Goal: Complete application form: Complete application form

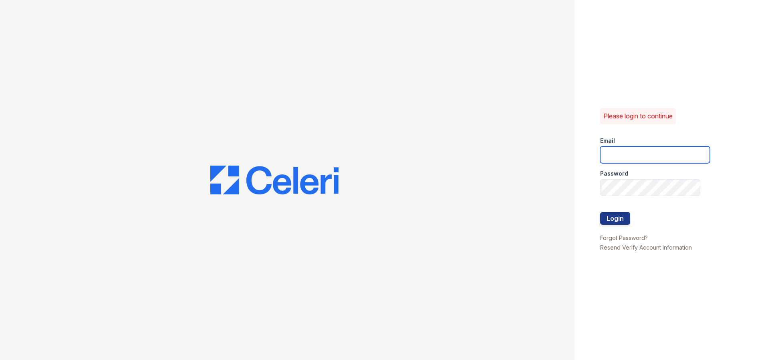
type input "cmcampcreek@seams.biz"
click at [612, 222] on button "Login" at bounding box center [615, 218] width 30 height 13
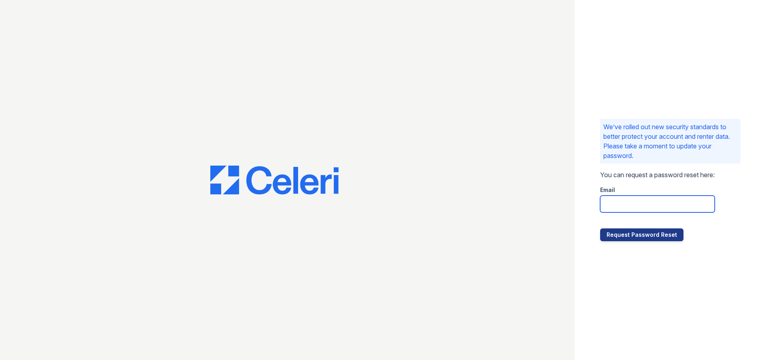
click at [631, 210] on input "email" at bounding box center [657, 204] width 115 height 17
click at [624, 205] on input "email" at bounding box center [657, 204] width 115 height 17
click at [622, 231] on button "Request Password Reset" at bounding box center [641, 235] width 83 height 13
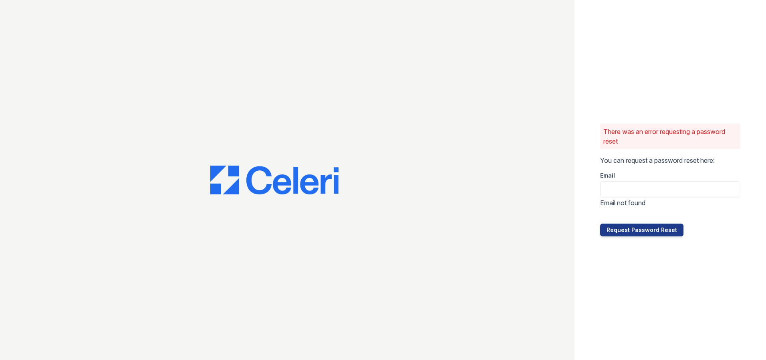
click at [475, 126] on div at bounding box center [287, 180] width 574 height 360
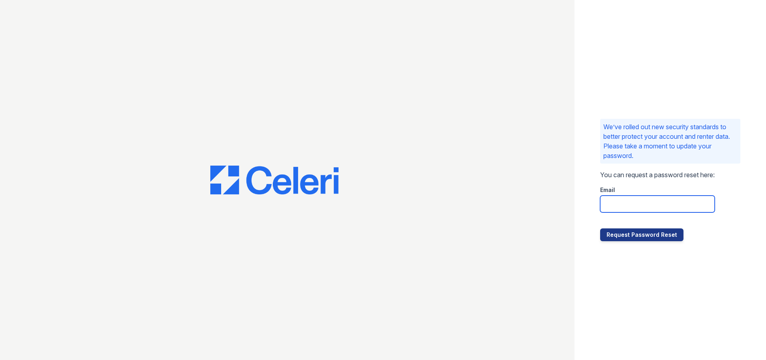
drag, startPoint x: 603, startPoint y: 203, endPoint x: 558, endPoint y: 185, distance: 48.6
click at [603, 203] on input "email" at bounding box center [657, 204] width 115 height 17
click at [645, 199] on input "email" at bounding box center [657, 204] width 115 height 17
click at [627, 202] on input "email" at bounding box center [657, 204] width 115 height 17
type input "cmcampcreek@seams.biz"
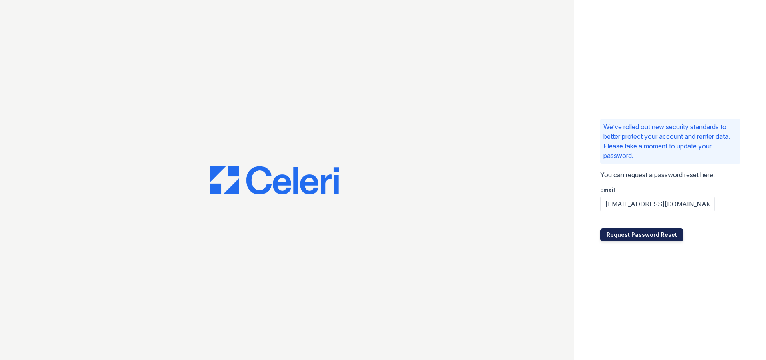
click at [622, 239] on button "Request Password Reset" at bounding box center [641, 235] width 83 height 13
drag, startPoint x: 133, startPoint y: 40, endPoint x: 127, endPoint y: 34, distance: 8.8
click at [131, 40] on div at bounding box center [287, 180] width 574 height 360
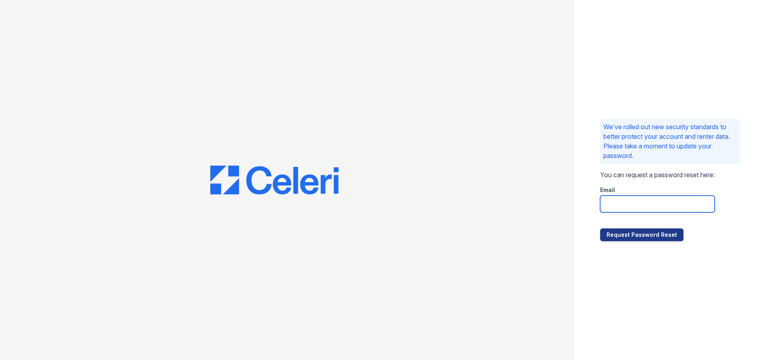
click at [628, 210] on input "email" at bounding box center [657, 204] width 115 height 17
type input "commonsatcampcreek@mmgmgt.com"
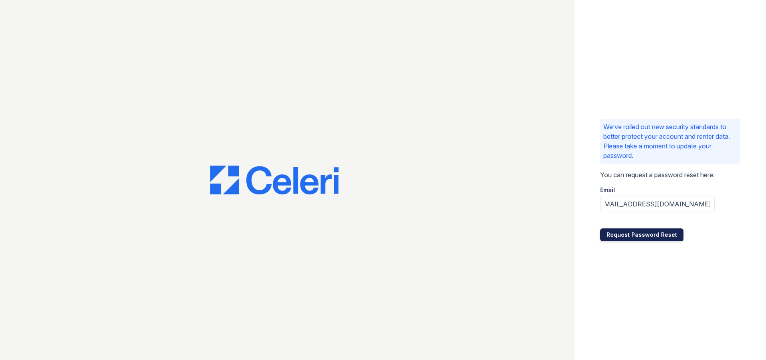
click at [627, 234] on button "Request Password Reset" at bounding box center [641, 235] width 83 height 13
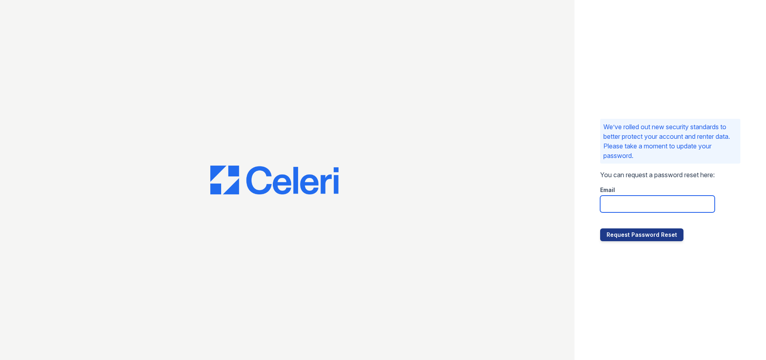
click at [624, 209] on input "email" at bounding box center [657, 204] width 115 height 17
type input "vfeemster@mmgmgt.com"
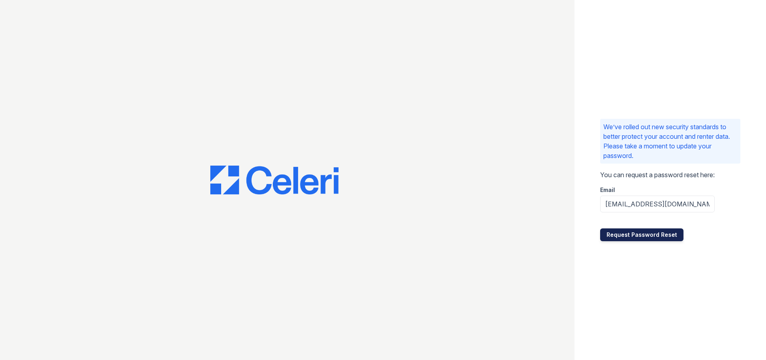
click at [653, 236] on button "Request Password Reset" at bounding box center [641, 235] width 83 height 13
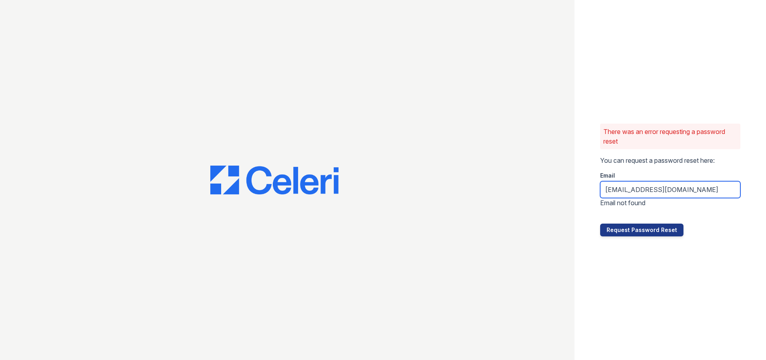
drag, startPoint x: 690, startPoint y: 192, endPoint x: 292, endPoint y: 123, distance: 403.6
click at [299, 127] on div "There was an error requesting a password reset You can request a password reset…" at bounding box center [383, 180] width 766 height 360
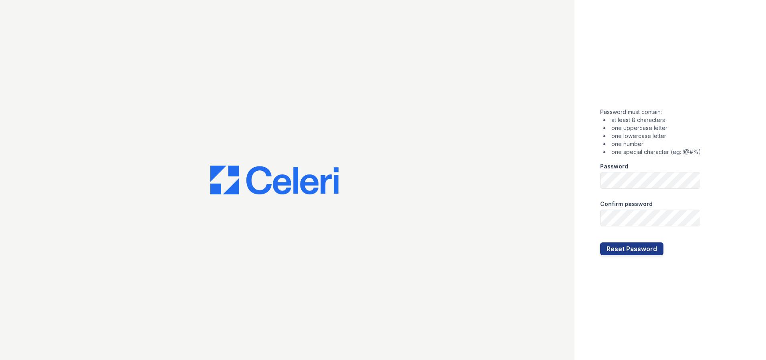
click at [661, 189] on form "Password must contain: at least 8 characters one uppercase letter one lowercase…" at bounding box center [650, 180] width 101 height 151
click at [633, 251] on button "Reset Password" at bounding box center [631, 249] width 63 height 13
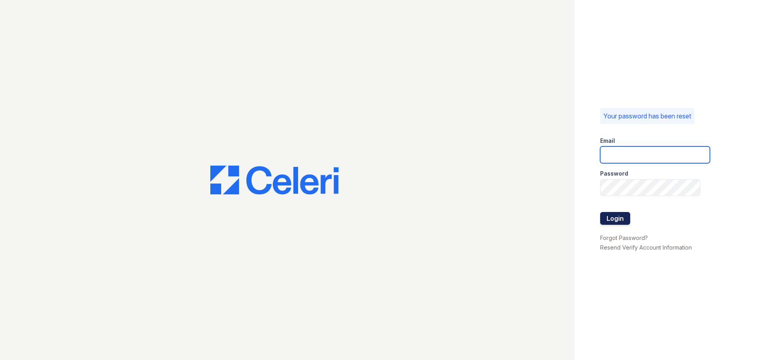
type input "[EMAIL_ADDRESS][DOMAIN_NAME]"
click at [614, 218] on button "Login" at bounding box center [615, 218] width 30 height 13
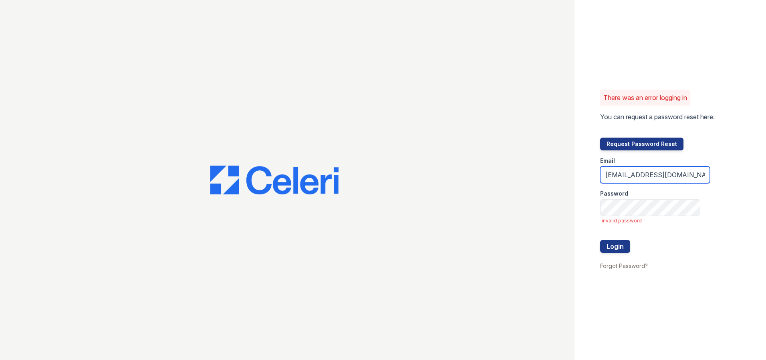
drag, startPoint x: 663, startPoint y: 182, endPoint x: 456, endPoint y: 202, distance: 208.4
click at [456, 202] on div "There was an error logging in You can request a password reset here: Request Pa…" at bounding box center [383, 180] width 766 height 360
type input "[EMAIL_ADDRESS][DOMAIN_NAME]"
click at [619, 247] on button "Login" at bounding box center [615, 246] width 30 height 13
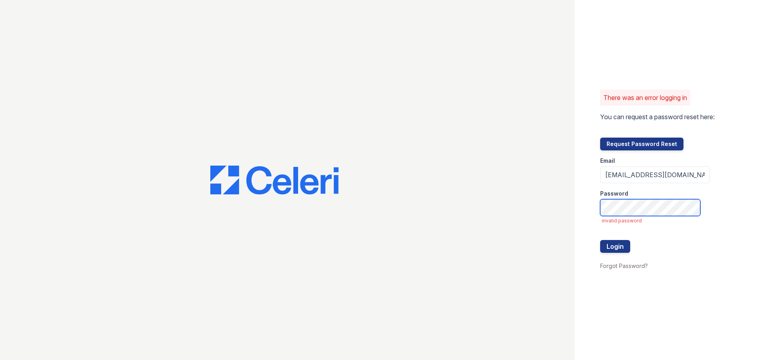
click at [544, 214] on div "There was an error logging in You can request a password reset here: Request Pa…" at bounding box center [383, 180] width 766 height 360
click at [612, 245] on button "Login" at bounding box center [615, 246] width 30 height 13
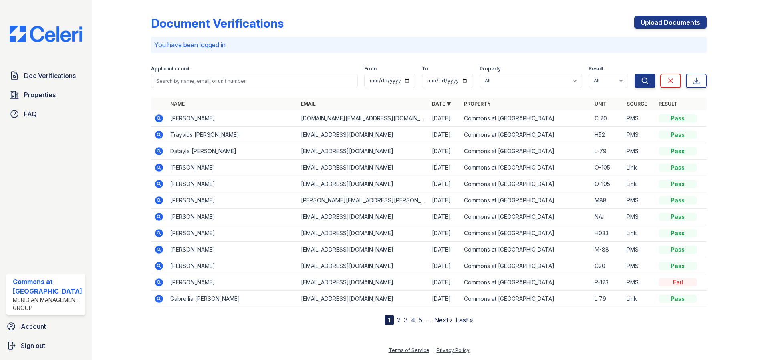
click at [106, 76] on div at bounding box center [128, 164] width 46 height 322
click at [27, 89] on link "Properties" at bounding box center [45, 95] width 79 height 16
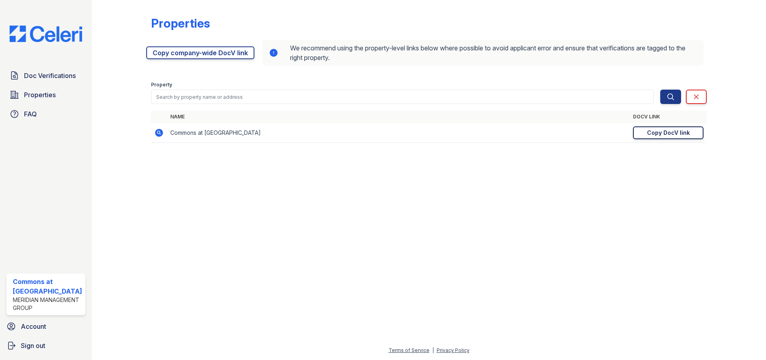
click at [674, 134] on div "Copy DocV link" at bounding box center [668, 133] width 43 height 8
drag, startPoint x: 209, startPoint y: 207, endPoint x: 116, endPoint y: 183, distance: 96.6
click at [671, 140] on td "https://app.getceleri.com/2a66e0fb-1fec-46c1-b3c5-18a553f90dec/submit Copy DocV…" at bounding box center [667, 133] width 77 height 20
click at [174, 134] on td "Commons at Camp Creek" at bounding box center [398, 133] width 463 height 20
click at [213, 52] on link "Copy company-wide DocV link" at bounding box center [200, 52] width 108 height 13
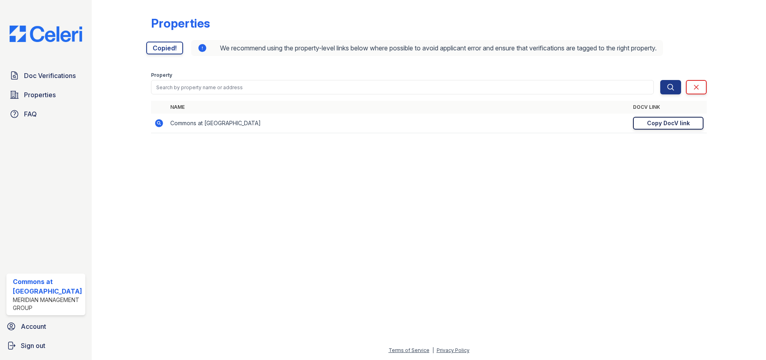
click at [222, 122] on td "Commons at Camp Creek" at bounding box center [398, 124] width 463 height 20
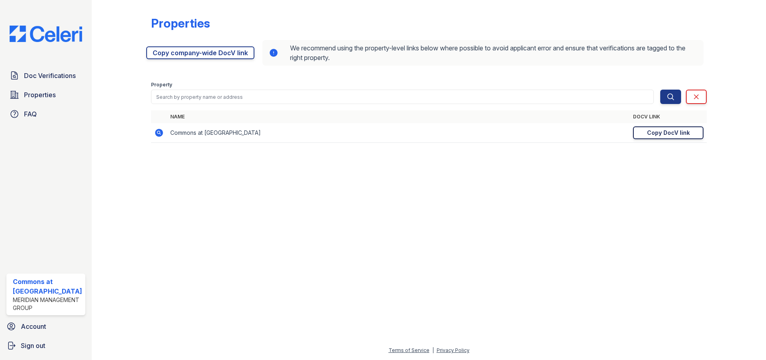
click at [670, 130] on div "Copy DocV link" at bounding box center [668, 133] width 43 height 8
click at [666, 132] on link "Copied!" at bounding box center [668, 133] width 70 height 13
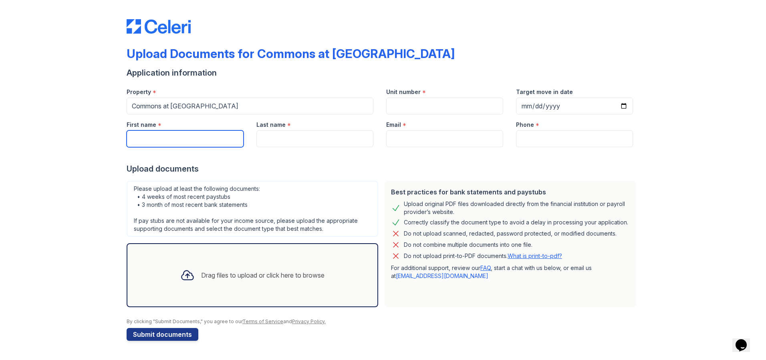
click at [157, 139] on input "First name" at bounding box center [185, 139] width 117 height 17
click at [167, 139] on input "Samanta" at bounding box center [185, 139] width 117 height 17
type input "Samantha"
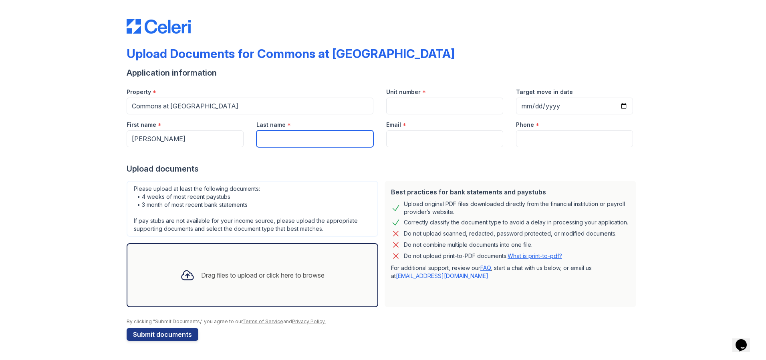
click at [308, 139] on input "Last name" at bounding box center [314, 139] width 117 height 17
type input "Flowers"
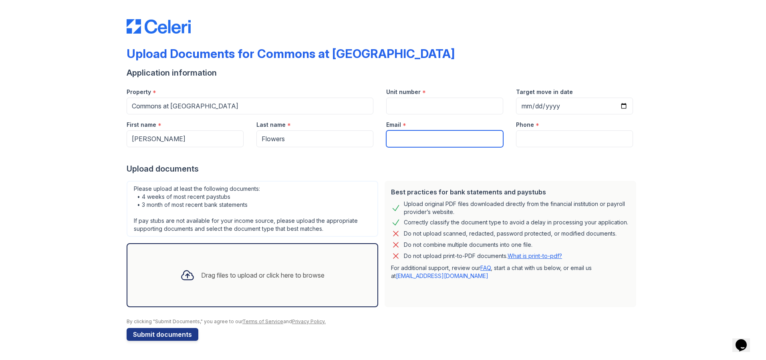
click at [404, 139] on input "Email" at bounding box center [444, 139] width 117 height 17
click at [403, 139] on input "Email" at bounding box center [444, 139] width 117 height 17
paste input "sflowers182@icloud.com"
type input "sflowers182@icloud.com"
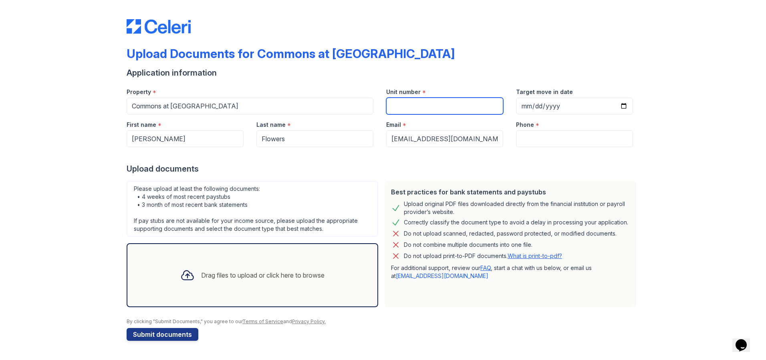
click at [411, 108] on input "Unit number" at bounding box center [444, 106] width 117 height 17
type input "K-76"
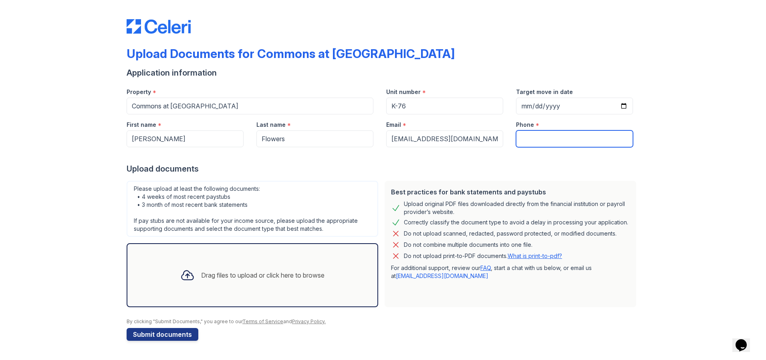
click at [539, 135] on input "Phone" at bounding box center [574, 139] width 117 height 17
click at [547, 138] on input "470-4063849" at bounding box center [574, 139] width 117 height 17
type input "470-406-3849"
click at [210, 273] on div "Drag files to upload or click here to browse" at bounding box center [262, 276] width 123 height 10
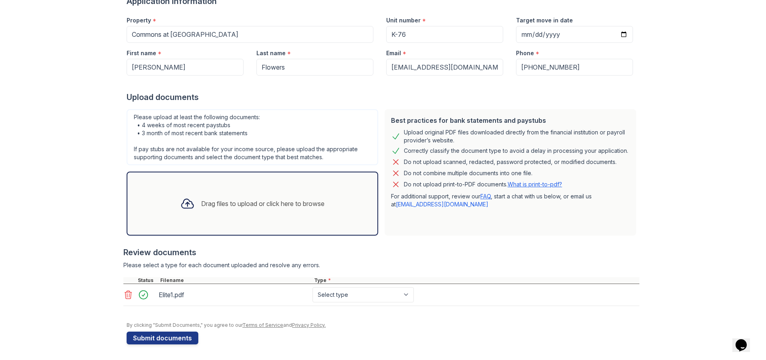
scroll to position [72, 0]
click at [189, 211] on div at bounding box center [187, 203] width 21 height 21
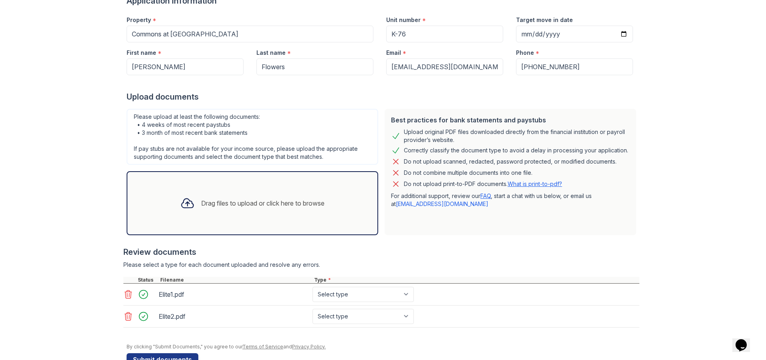
click at [189, 205] on div at bounding box center [187, 203] width 21 height 21
click at [181, 208] on icon at bounding box center [187, 203] width 12 height 9
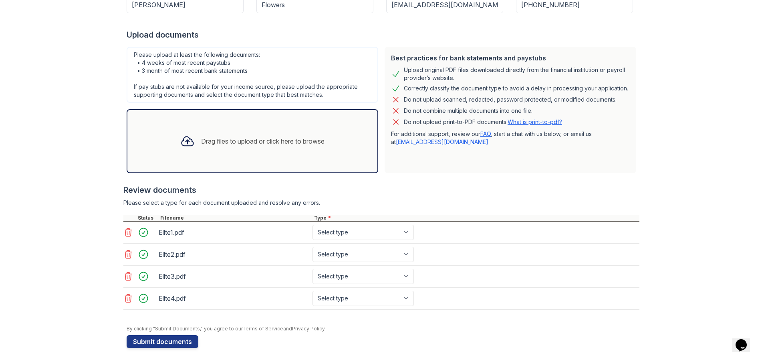
scroll to position [138, 0]
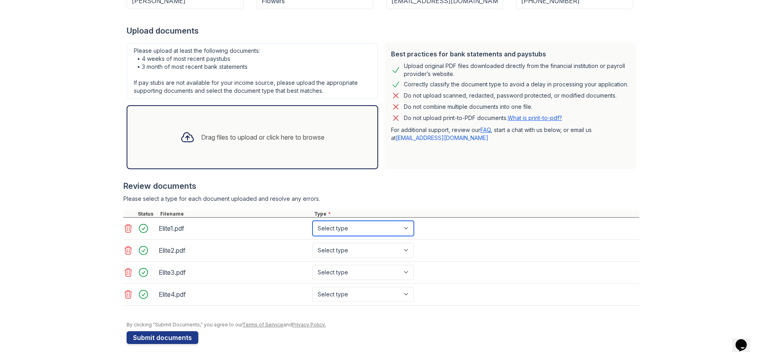
click at [334, 223] on select "Select type Paystub Bank Statement Offer Letter Tax Documents Benefit Award Let…" at bounding box center [362, 228] width 101 height 15
select select "paystub"
click at [312, 221] on select "Select type Paystub Bank Statement Offer Letter Tax Documents Benefit Award Let…" at bounding box center [362, 228] width 101 height 15
click at [332, 245] on select "Select type Paystub Bank Statement Offer Letter Tax Documents Benefit Award Let…" at bounding box center [362, 250] width 101 height 15
select select "paystub"
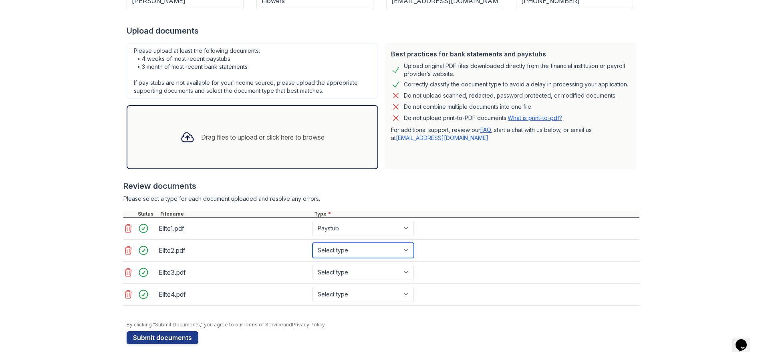
click at [312, 243] on select "Select type Paystub Bank Statement Offer Letter Tax Documents Benefit Award Let…" at bounding box center [362, 250] width 101 height 15
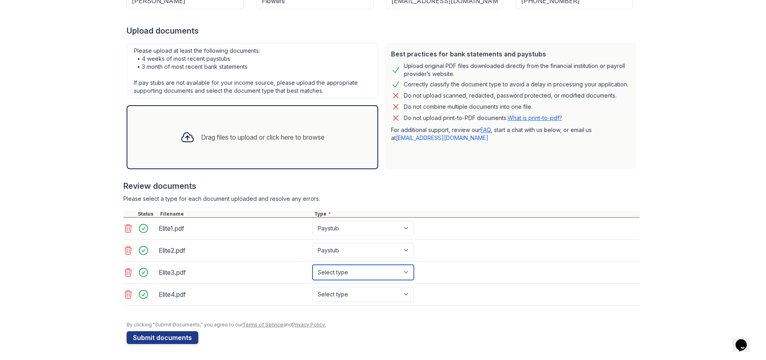
click at [339, 269] on select "Select type Paystub Bank Statement Offer Letter Tax Documents Benefit Award Let…" at bounding box center [362, 272] width 101 height 15
select select "paystub"
click at [312, 265] on select "Select type Paystub Bank Statement Offer Letter Tax Documents Benefit Award Let…" at bounding box center [362, 272] width 101 height 15
click at [348, 297] on select "Select type Paystub Bank Statement Offer Letter Tax Documents Benefit Award Let…" at bounding box center [362, 294] width 101 height 15
select select "paystub"
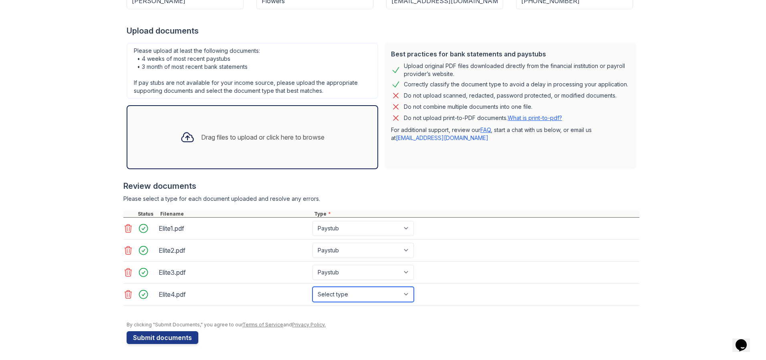
click at [312, 287] on select "Select type Paystub Bank Statement Offer Letter Tax Documents Benefit Award Let…" at bounding box center [362, 294] width 101 height 15
click at [223, 142] on div "Drag files to upload or click here to browse" at bounding box center [262, 138] width 123 height 10
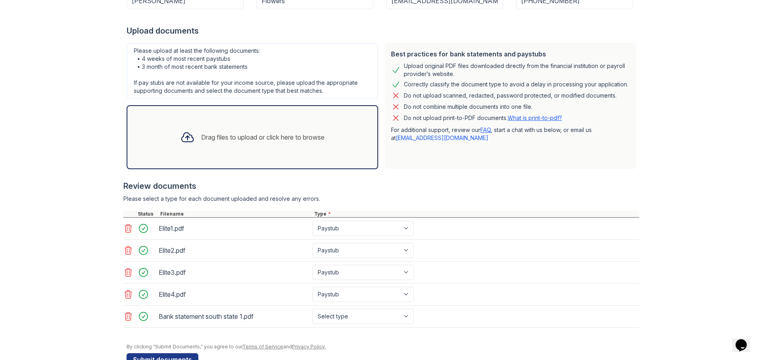
click at [184, 137] on icon at bounding box center [187, 137] width 14 height 14
click at [191, 141] on div at bounding box center [187, 137] width 21 height 21
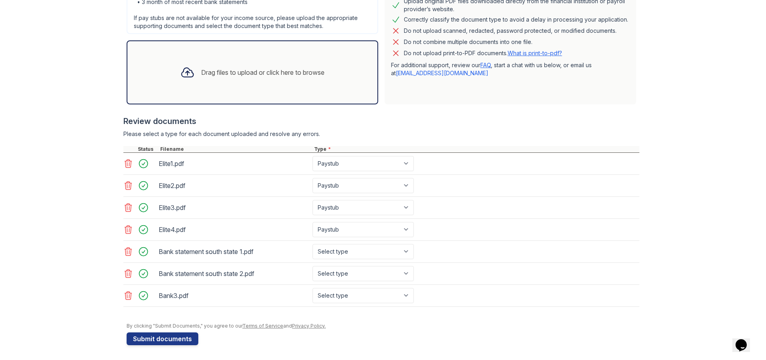
scroll to position [204, 0]
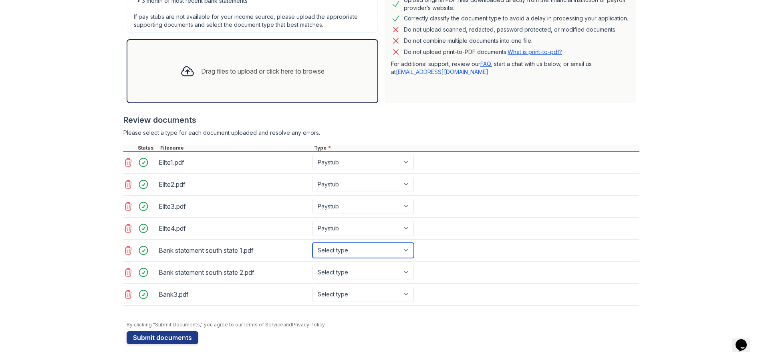
click at [342, 247] on select "Select type Paystub Bank Statement Offer Letter Tax Documents Benefit Award Let…" at bounding box center [362, 250] width 101 height 15
select select "bank_statement"
click at [312, 243] on select "Select type Paystub Bank Statement Offer Letter Tax Documents Benefit Award Let…" at bounding box center [362, 250] width 101 height 15
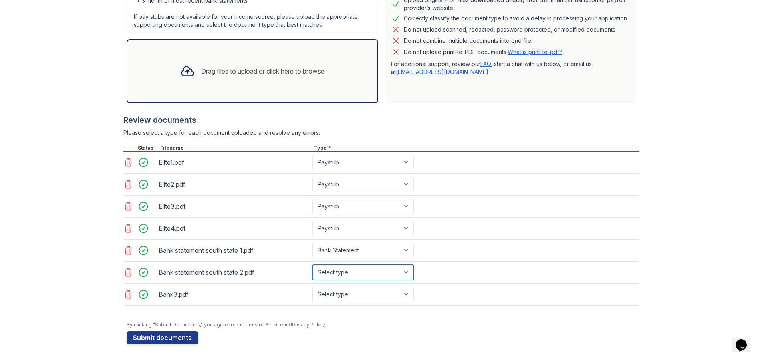
click at [336, 269] on select "Select type Paystub Bank Statement Offer Letter Tax Documents Benefit Award Let…" at bounding box center [362, 272] width 101 height 15
select select "bank_statement"
click at [312, 265] on select "Select type Paystub Bank Statement Offer Letter Tax Documents Benefit Award Let…" at bounding box center [362, 272] width 101 height 15
click at [341, 294] on select "Select type Paystub Bank Statement Offer Letter Tax Documents Benefit Award Let…" at bounding box center [362, 294] width 101 height 15
select select "bank_statement"
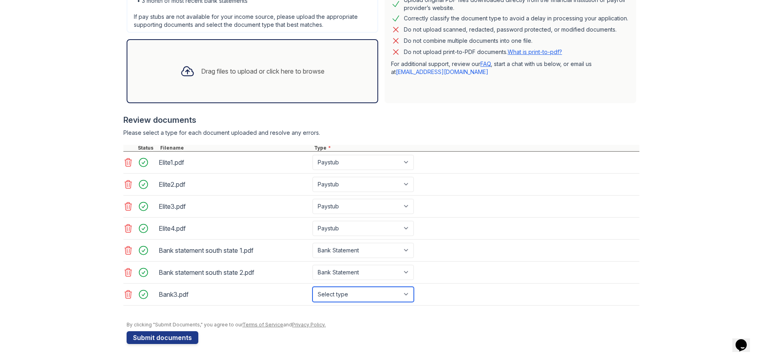
click at [312, 287] on select "Select type Paystub Bank Statement Offer Letter Tax Documents Benefit Award Let…" at bounding box center [362, 294] width 101 height 15
click at [158, 334] on button "Submit documents" at bounding box center [163, 338] width 72 height 13
